Goal: Transaction & Acquisition: Purchase product/service

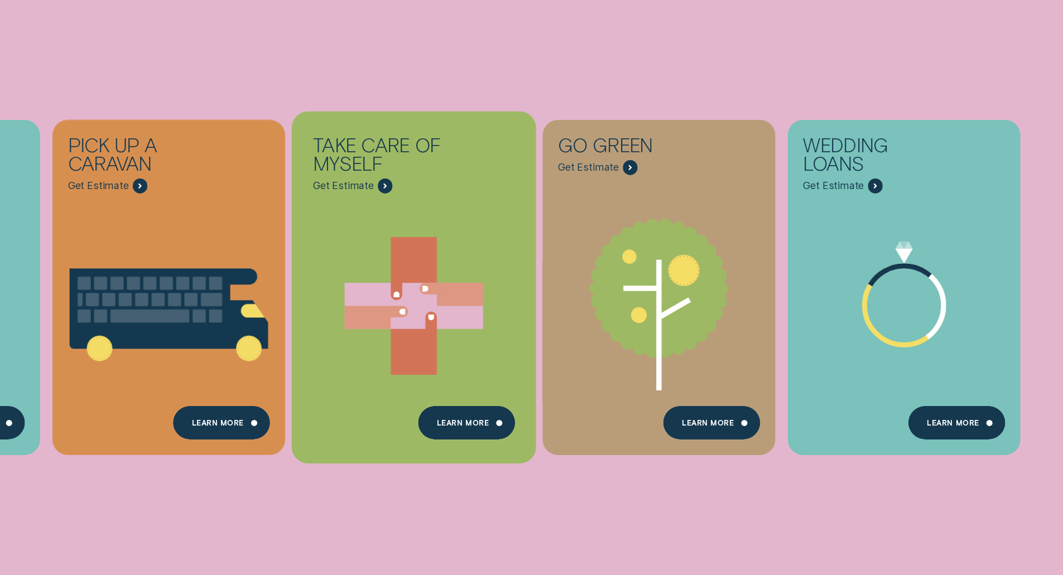
scroll to position [558, 0]
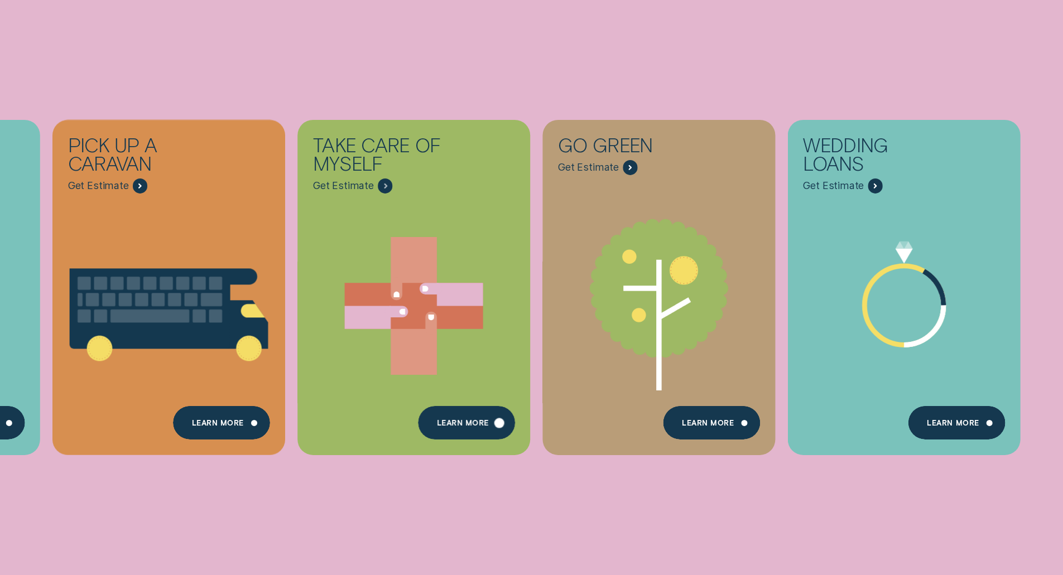
click at [470, 431] on div "Learn more" at bounding box center [466, 422] width 97 height 33
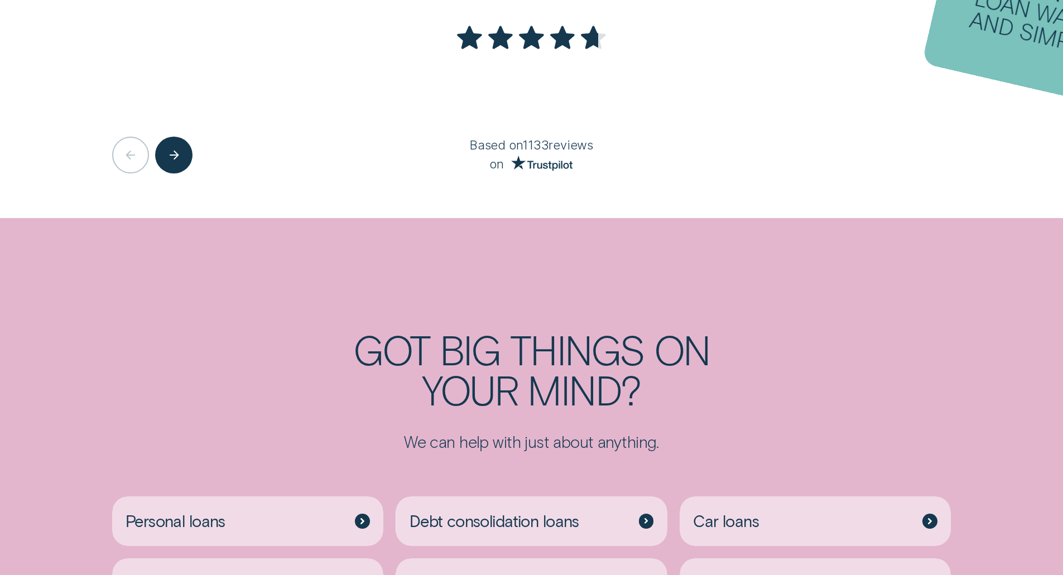
scroll to position [2975, 0]
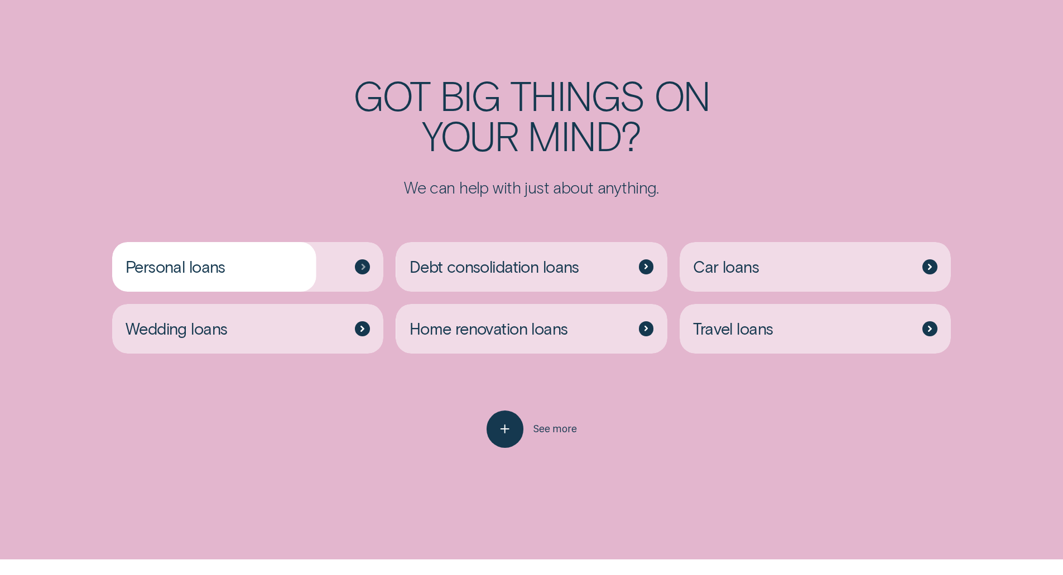
click at [335, 197] on div "Personal loans Debt consolidation loans Car loans Wedding loans Home renovation…" at bounding box center [530, 303] width 851 height 213
click at [334, 242] on div "Personal loans" at bounding box center [248, 267] width 272 height 50
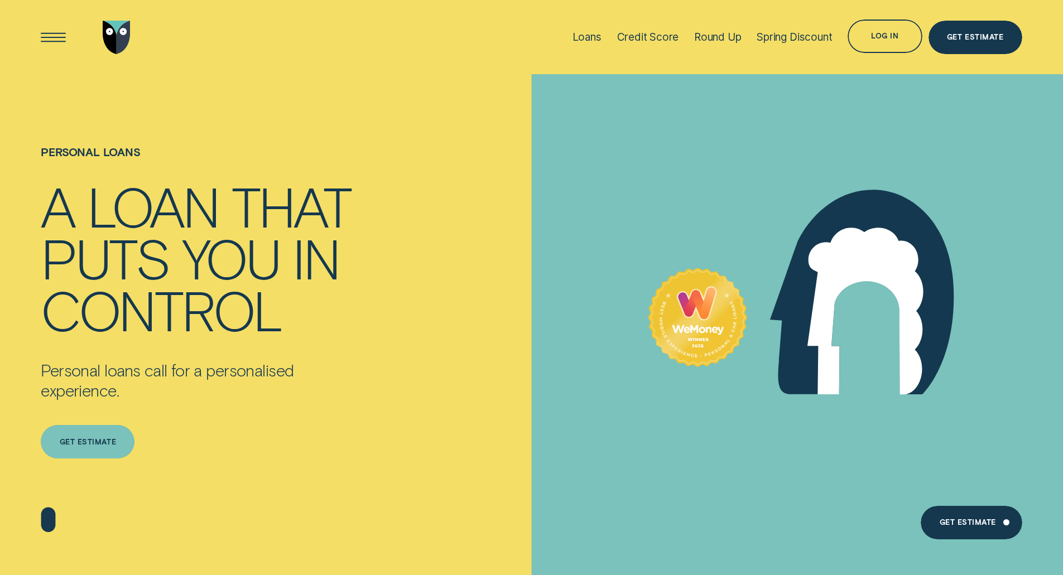
drag, startPoint x: 117, startPoint y: 435, endPoint x: 145, endPoint y: 426, distance: 29.8
click at [117, 435] on div "Get estimate" at bounding box center [88, 441] width 94 height 33
